Goal: Task Accomplishment & Management: Use online tool/utility

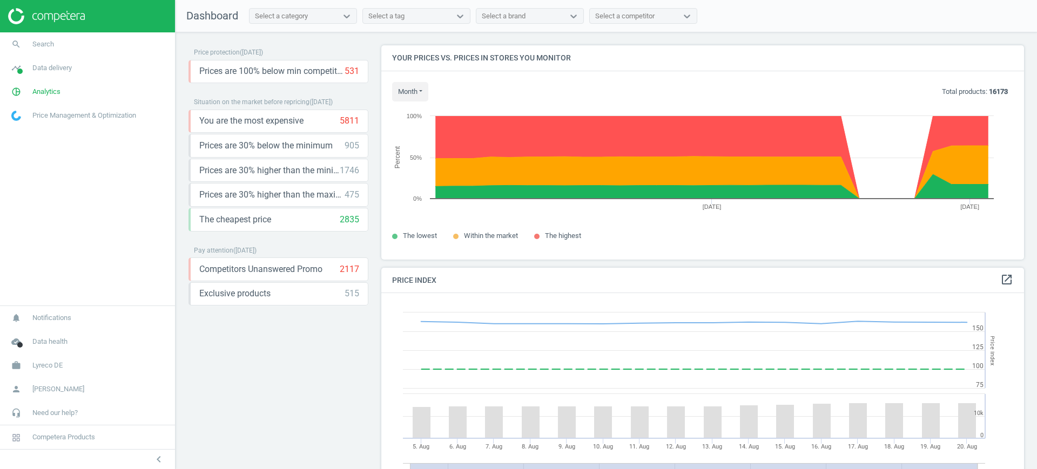
scroll to position [269, 653]
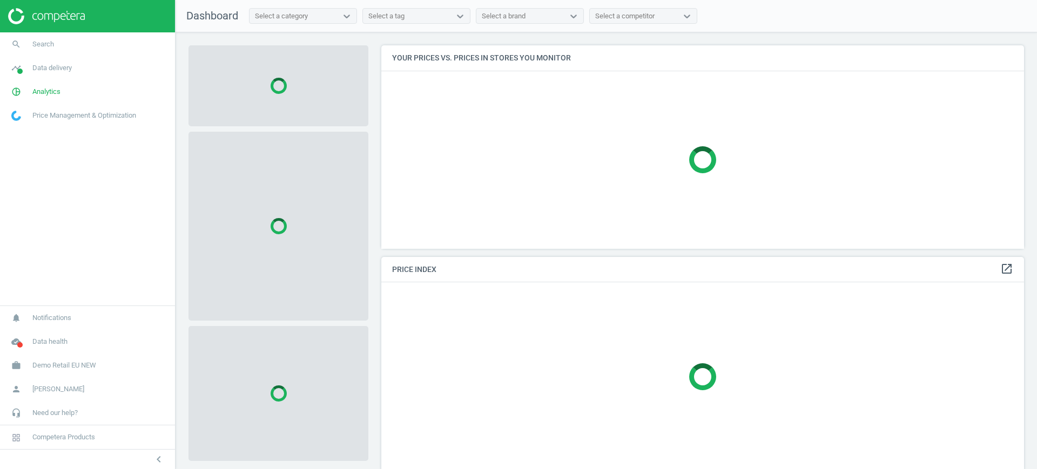
scroll to position [224, 653]
click at [59, 363] on span "Demo Retail EU NEW" at bounding box center [64, 366] width 64 height 10
click at [28, 336] on span "Switch campaign" at bounding box center [36, 333] width 48 height 9
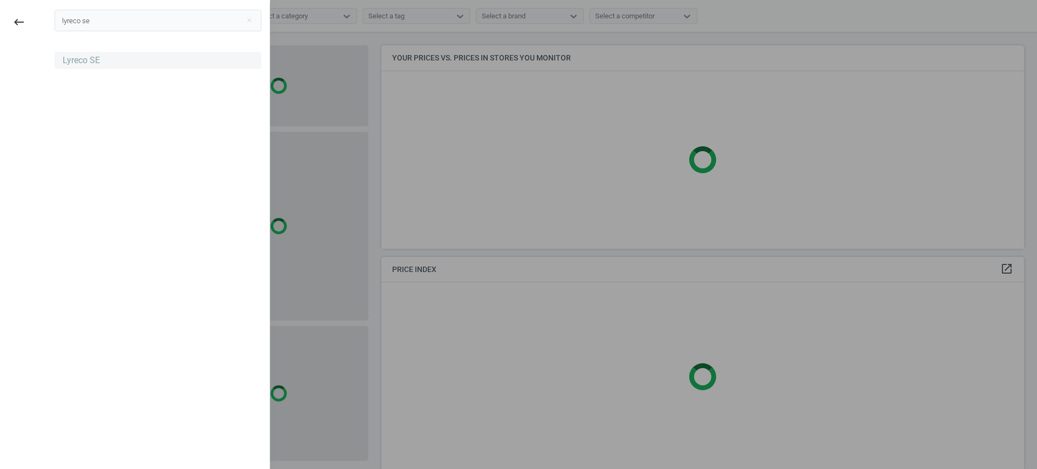
type input "lyreco se"
click at [70, 58] on div "Lyreco SE" at bounding box center [81, 61] width 37 height 12
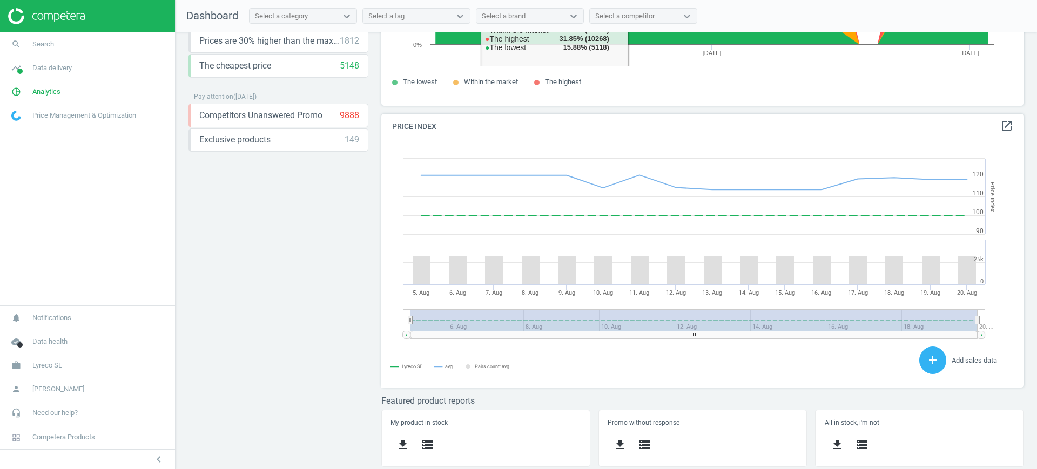
scroll to position [153, 0]
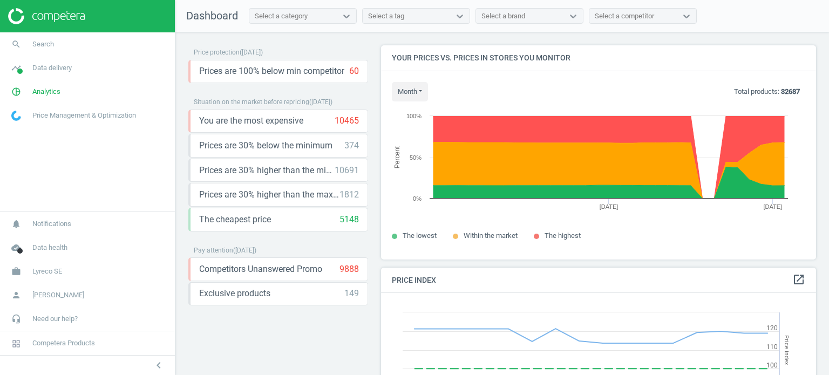
scroll to position [265, 444]
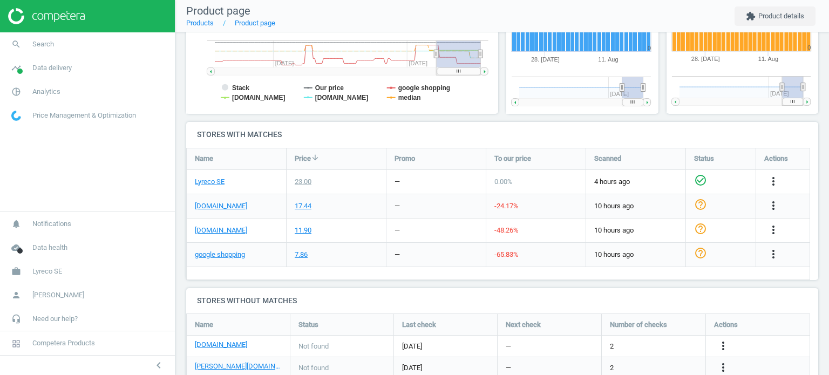
scroll to position [385, 0]
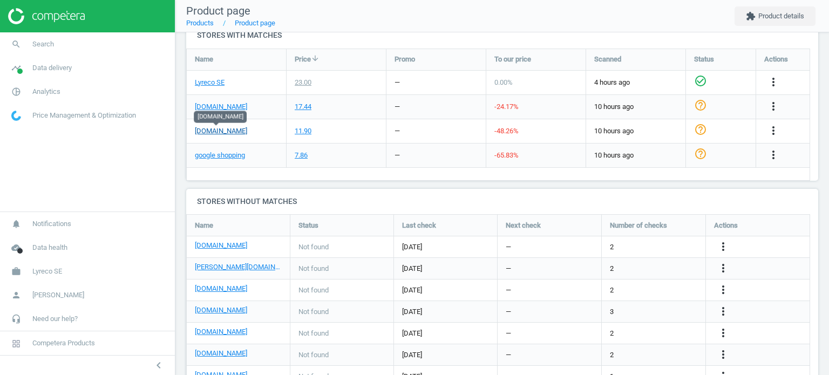
click at [220, 131] on link "packoplock.se" at bounding box center [221, 131] width 52 height 10
click at [774, 127] on icon "more_vert" at bounding box center [773, 130] width 13 height 13
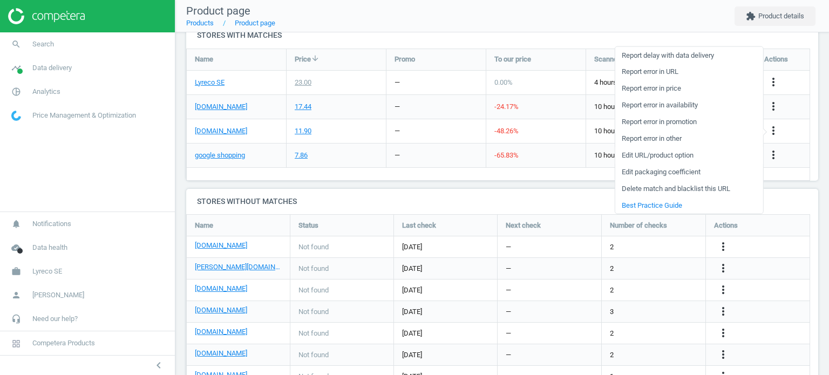
click at [688, 155] on link "Edit URL/product option" at bounding box center [689, 155] width 148 height 17
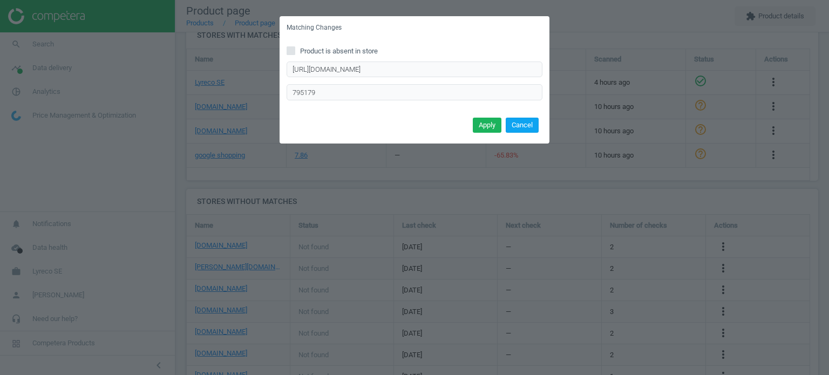
click at [517, 129] on button "Cancel" at bounding box center [522, 125] width 33 height 15
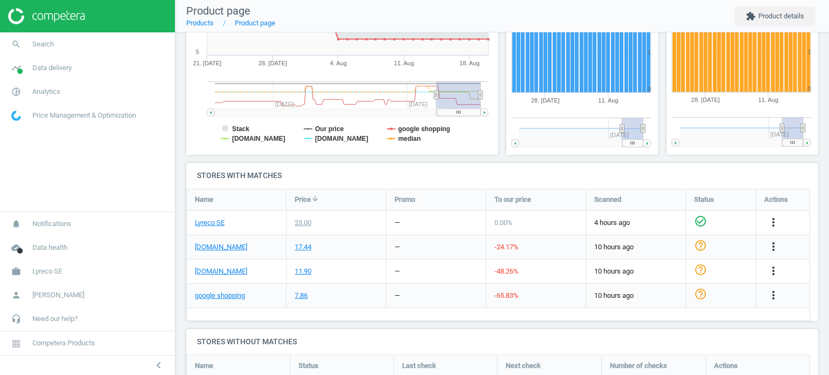
scroll to position [246, 0]
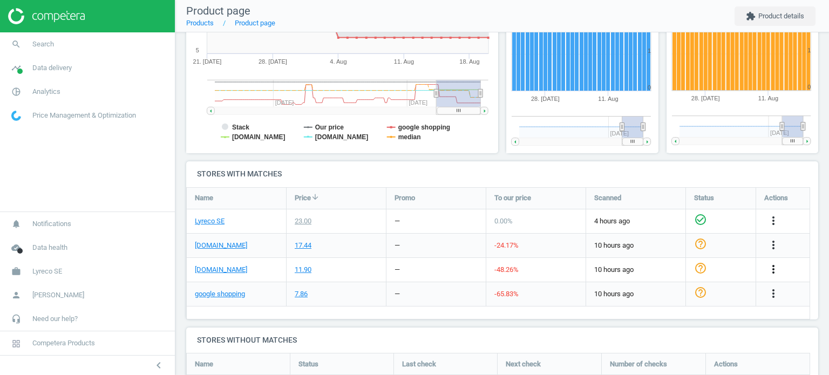
click at [778, 271] on icon "more_vert" at bounding box center [773, 269] width 13 height 13
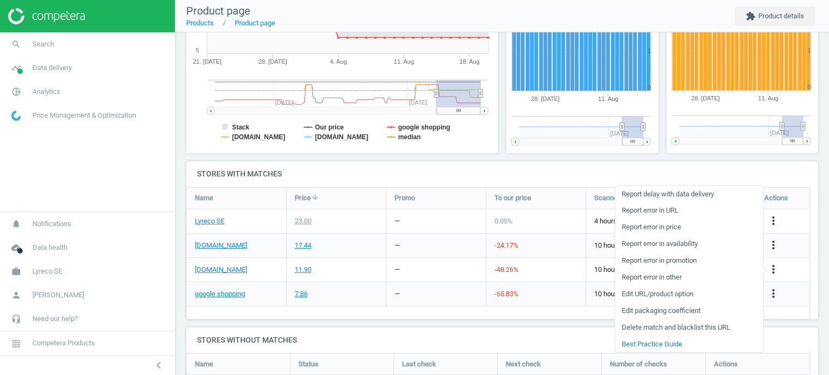
click at [706, 309] on link "Edit packaging coefficient" at bounding box center [689, 311] width 148 height 17
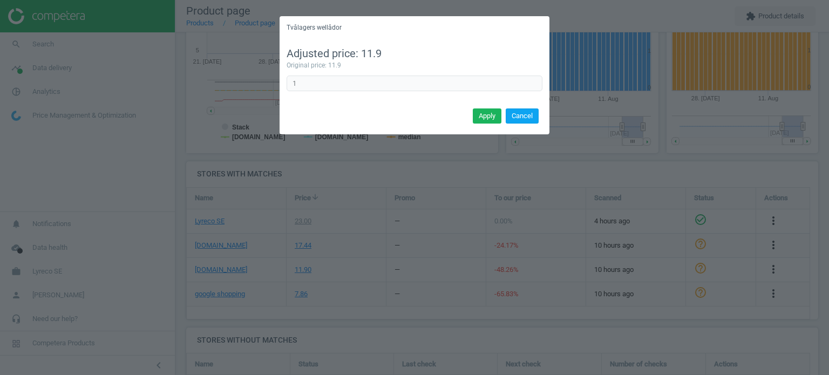
click at [523, 119] on button "Cancel" at bounding box center [522, 116] width 33 height 15
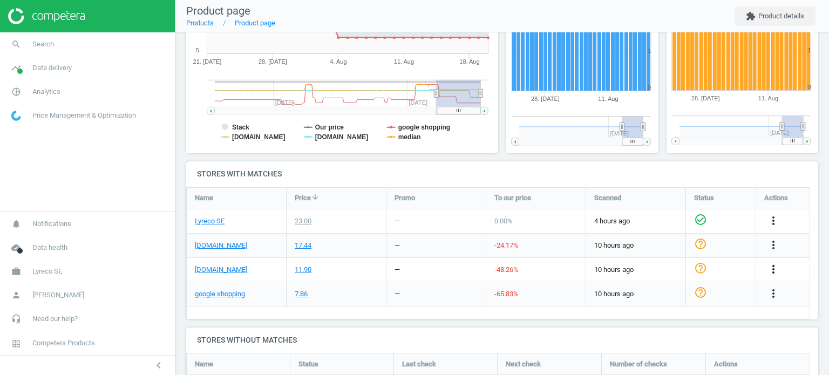
click at [772, 269] on icon "more_vert" at bounding box center [773, 269] width 13 height 13
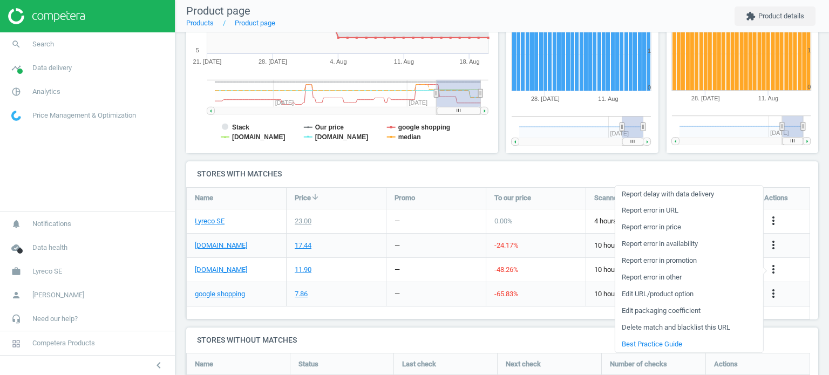
click at [688, 295] on link "Edit URL/product option" at bounding box center [689, 294] width 148 height 17
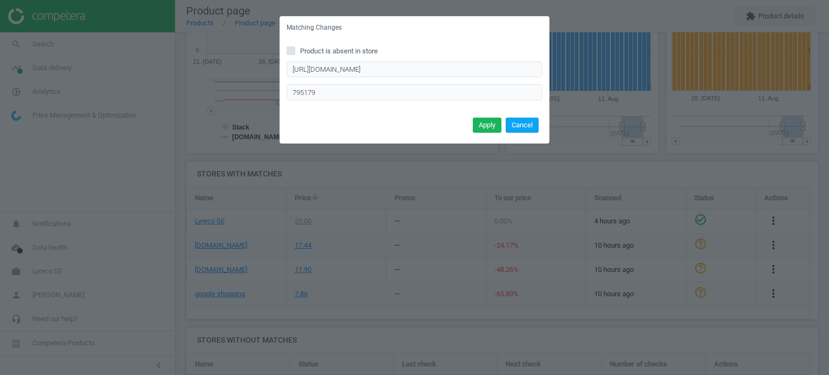
click at [529, 129] on button "Cancel" at bounding box center [522, 125] width 33 height 15
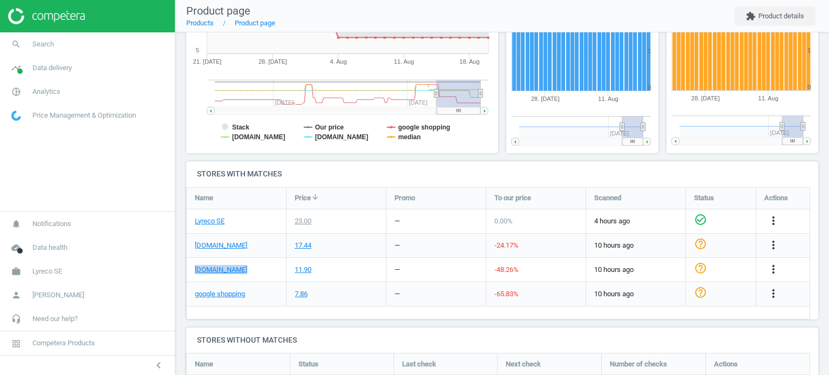
drag, startPoint x: 262, startPoint y: 269, endPoint x: 193, endPoint y: 278, distance: 69.1
click at [193, 278] on div "packoplock.se" at bounding box center [236, 270] width 99 height 24
copy link "packoplock.se"
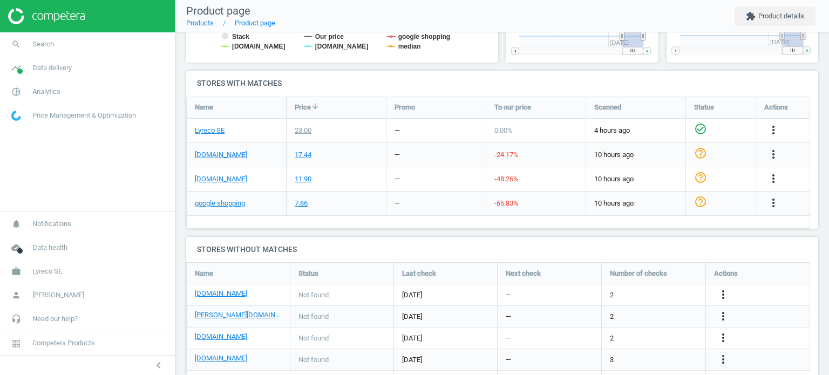
scroll to position [336, 0]
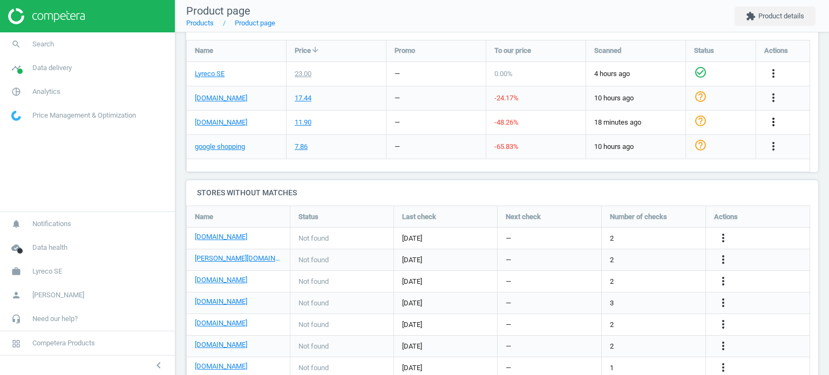
click at [768, 122] on icon "more_vert" at bounding box center [773, 122] width 13 height 13
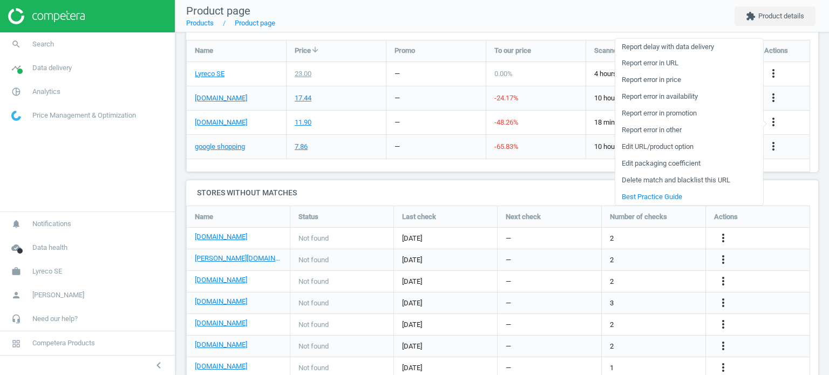
click at [659, 147] on link "Edit URL/product option" at bounding box center [689, 147] width 148 height 17
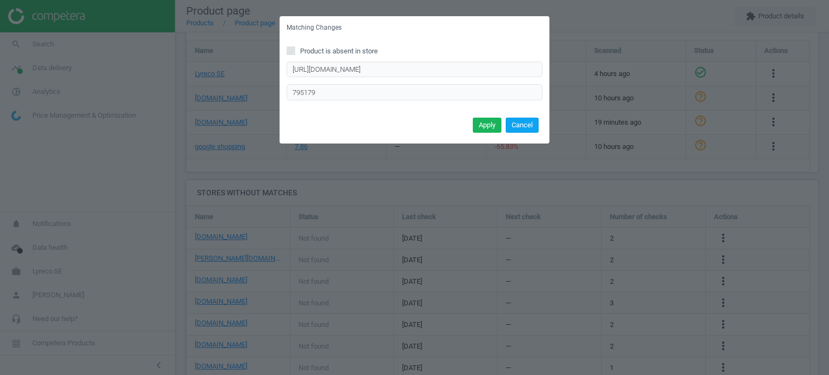
click at [520, 131] on button "Cancel" at bounding box center [522, 125] width 33 height 15
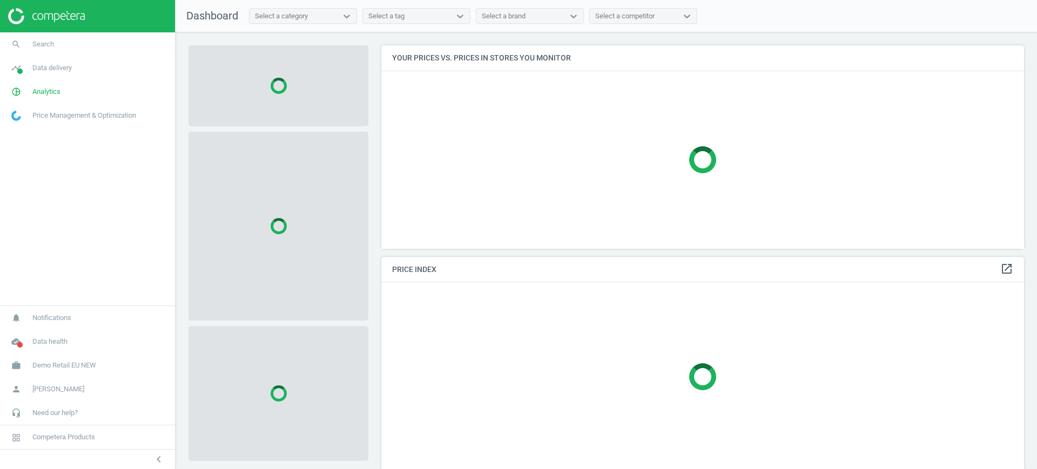
scroll to position [224, 653]
click at [59, 368] on span "Demo Retail EU NEW" at bounding box center [64, 366] width 64 height 10
click at [31, 336] on span "Switch campaign" at bounding box center [36, 333] width 48 height 9
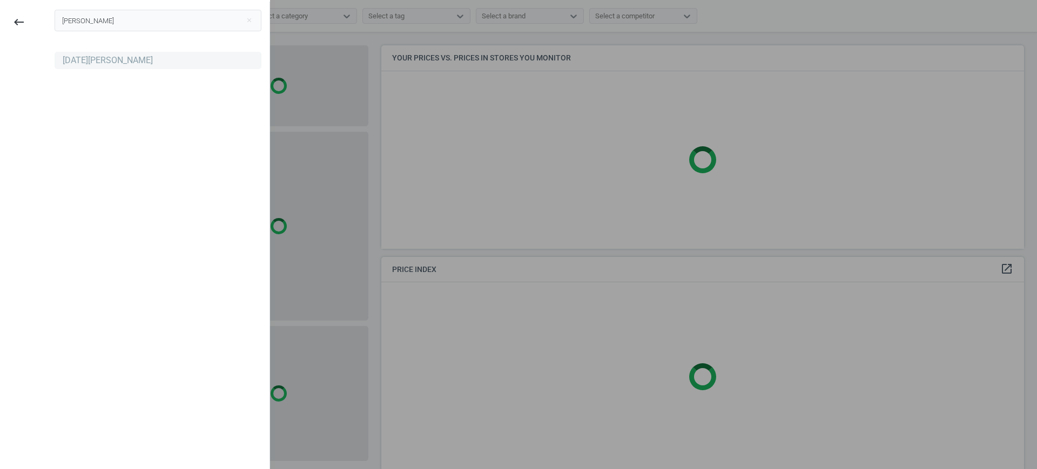
type input "noel"
click at [98, 66] on div "[DATE][PERSON_NAME]" at bounding box center [158, 60] width 207 height 17
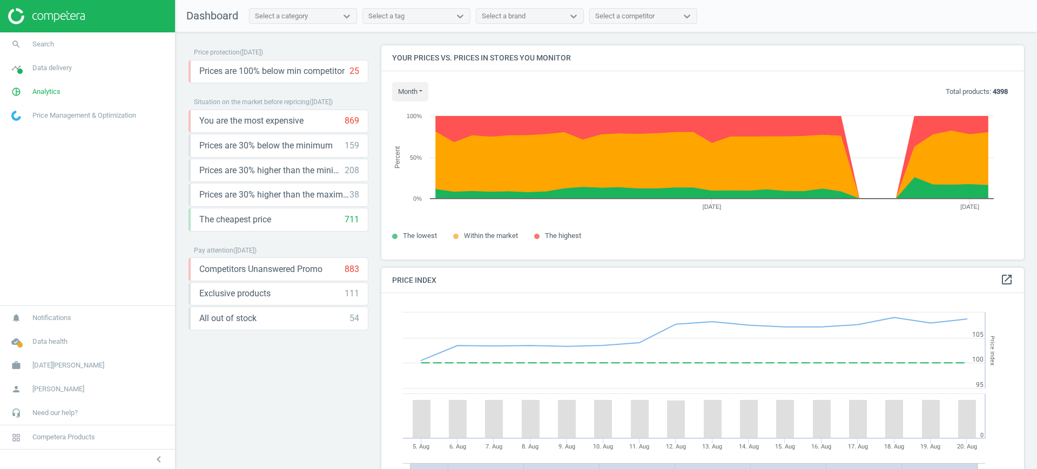
scroll to position [235, 653]
click at [70, 42] on link "search Search" at bounding box center [87, 44] width 175 height 24
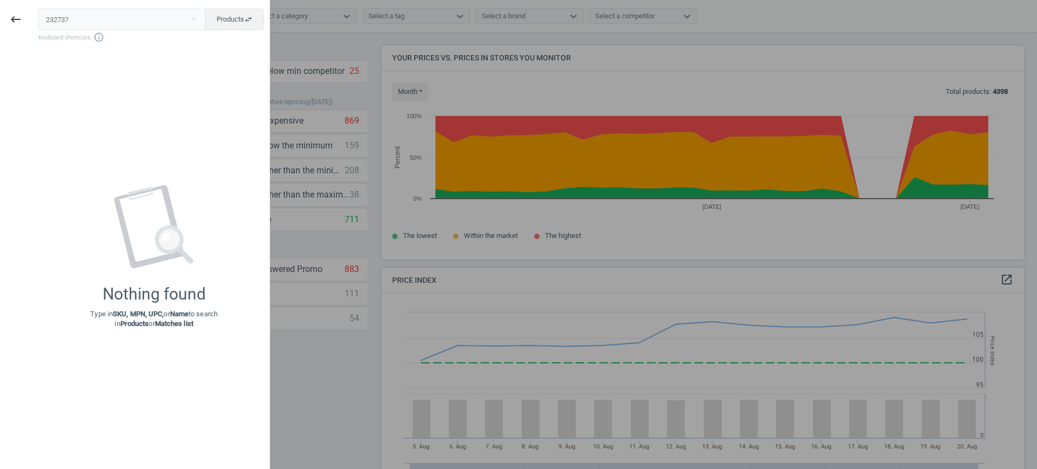
type input "232737"
